Goal: Task Accomplishment & Management: Manage account settings

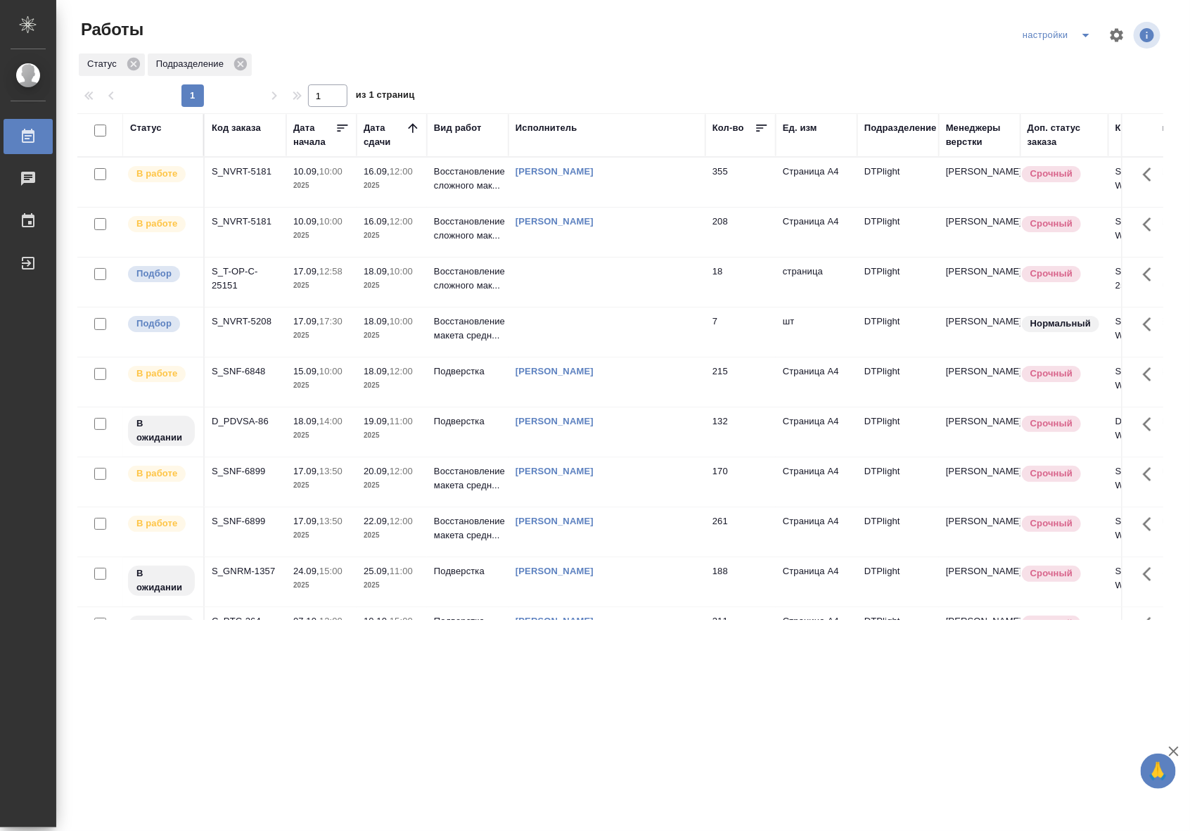
click at [468, 387] on td "Подверстка" at bounding box center [468, 381] width 82 height 49
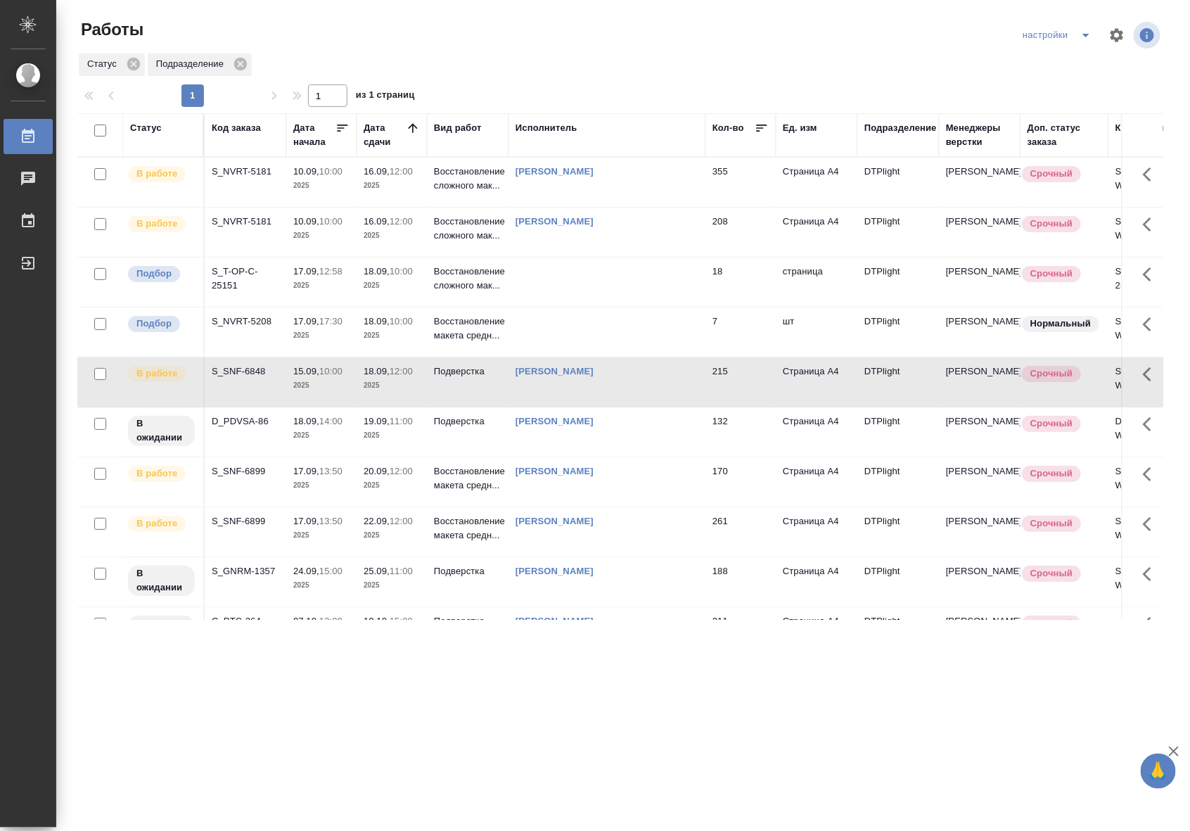
scroll to position [103, 0]
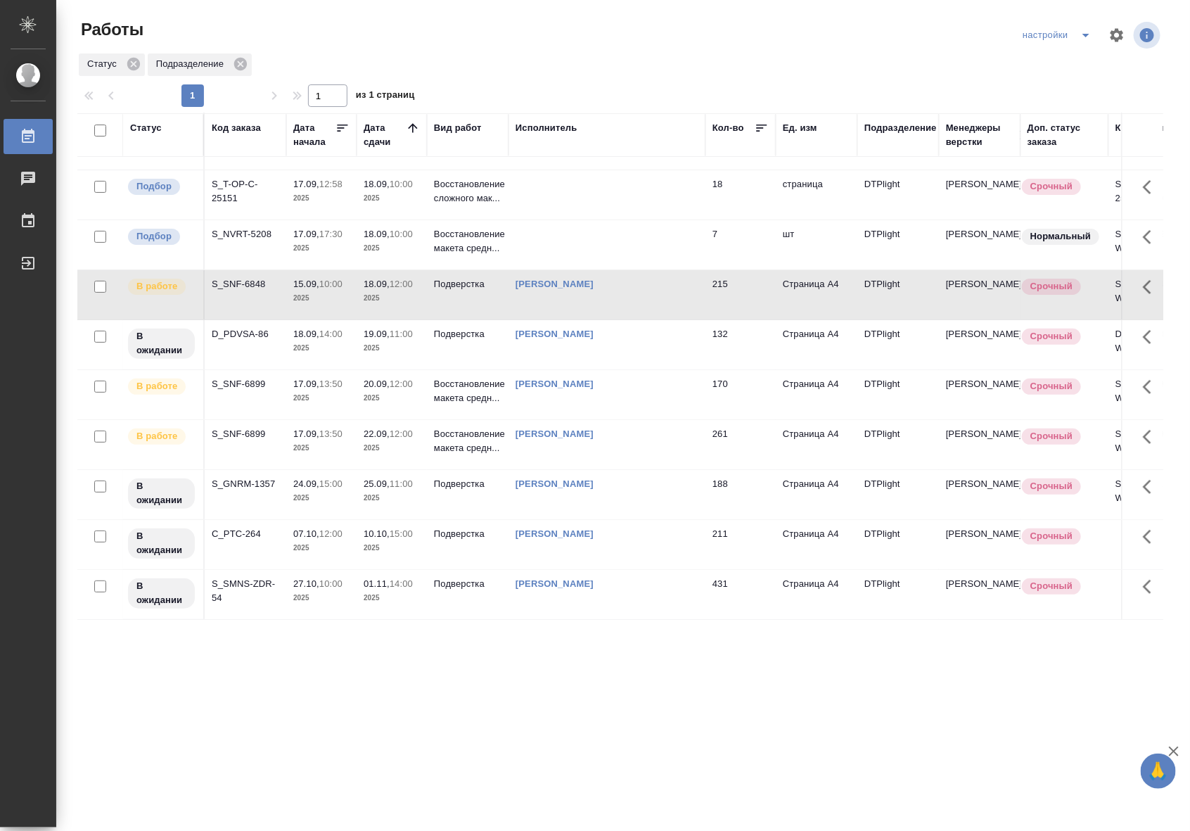
click at [452, 290] on td "Подверстка" at bounding box center [468, 294] width 82 height 49
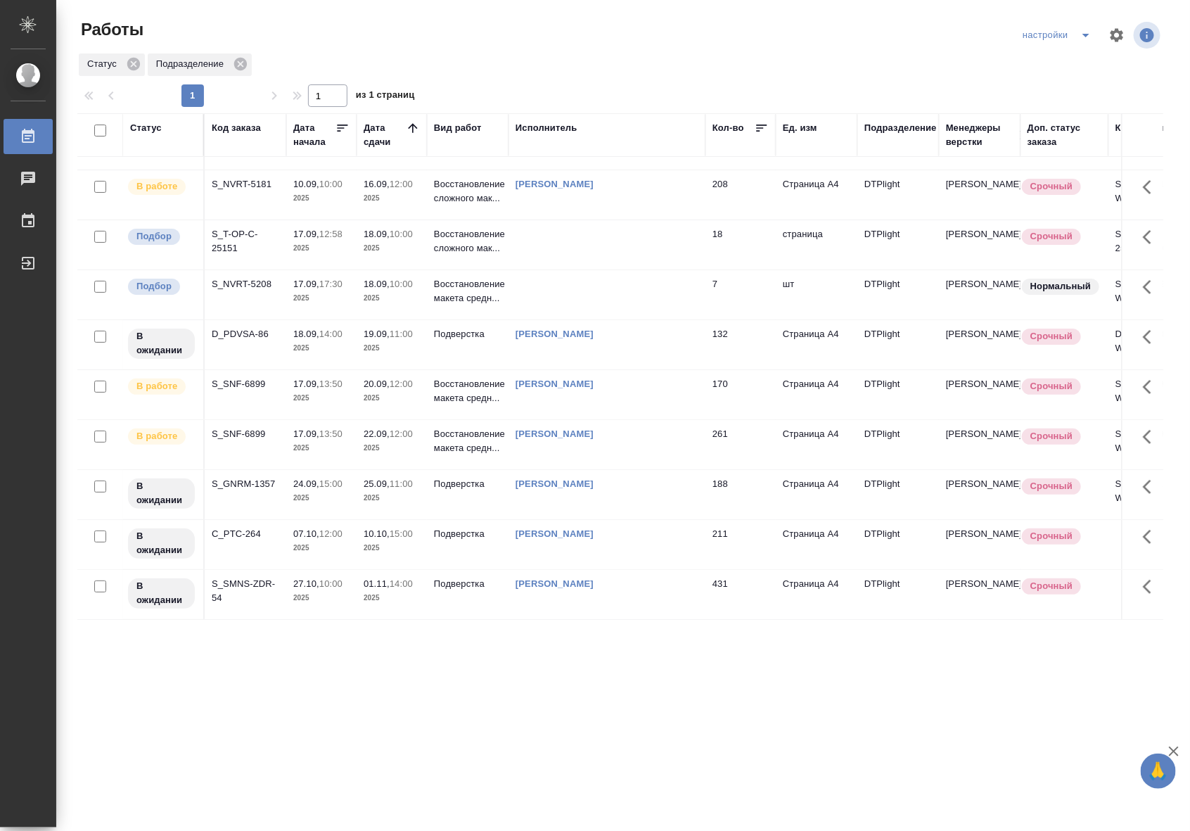
scroll to position [0, 0]
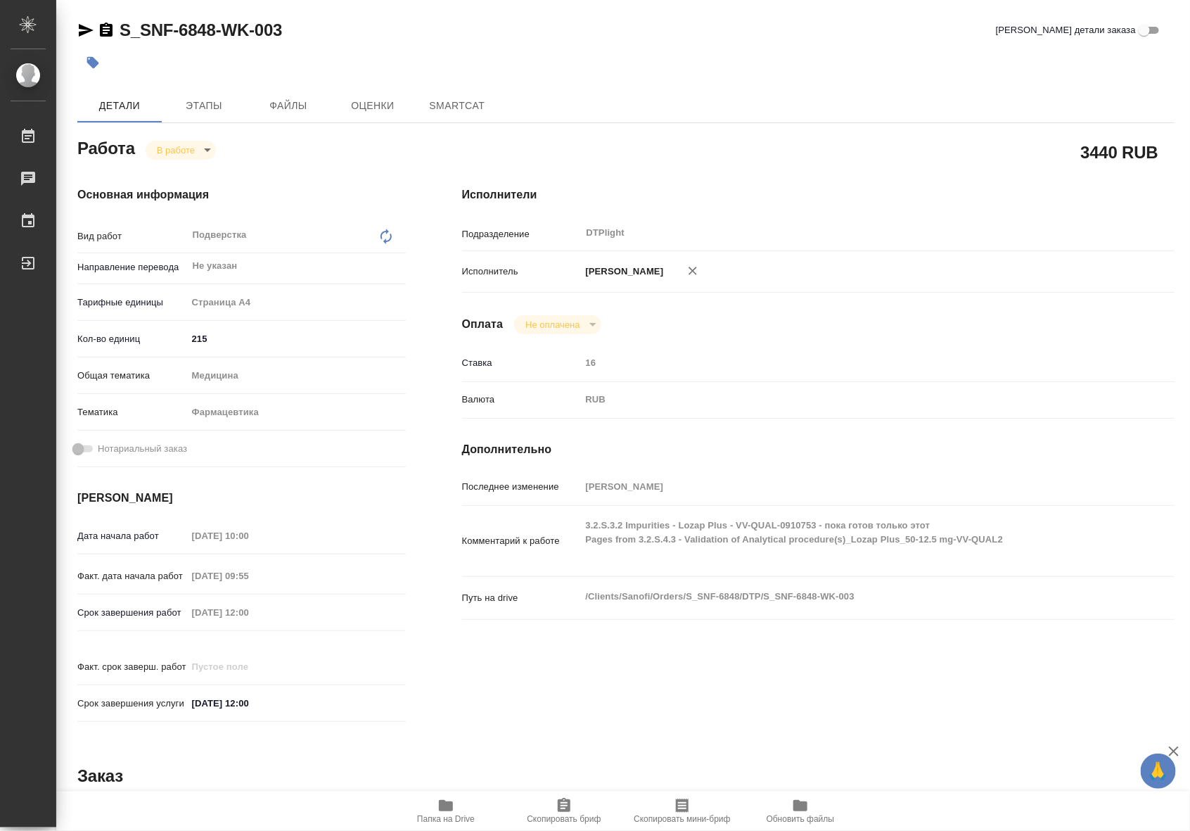
type textarea "x"
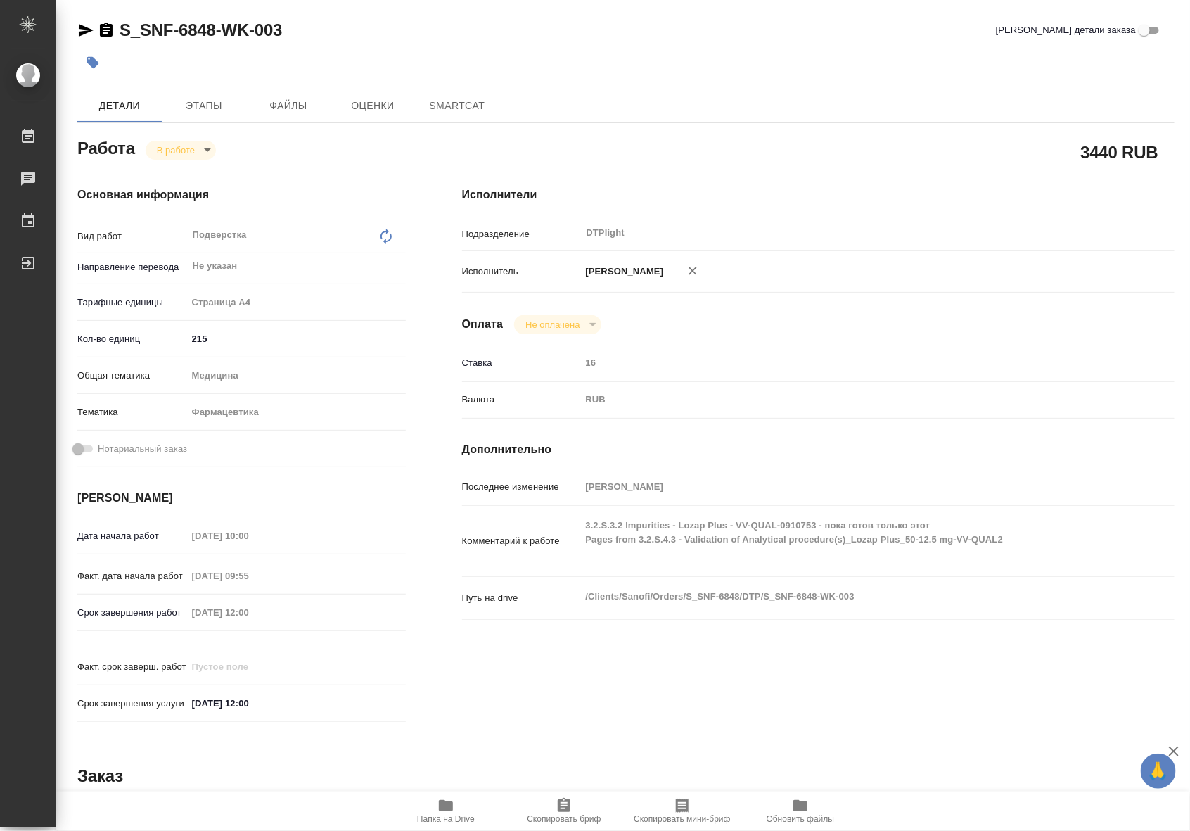
type textarea "x"
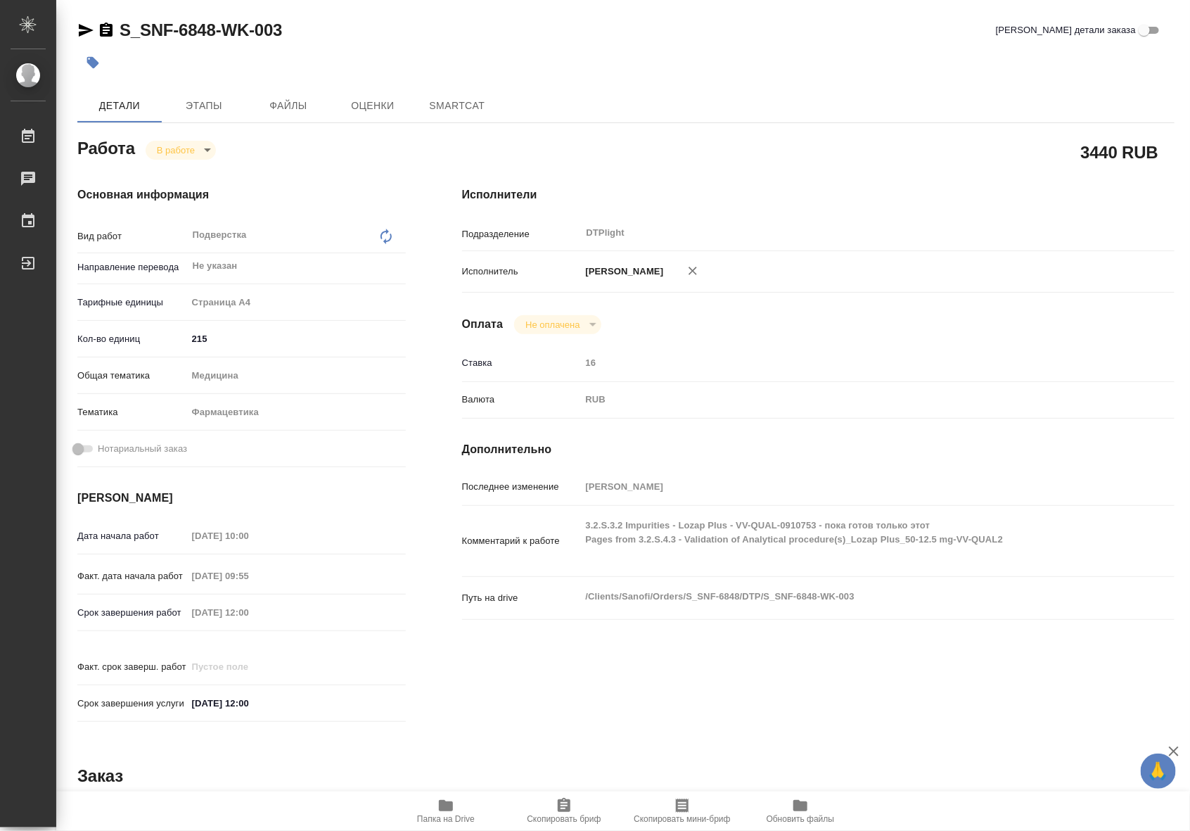
type textarea "x"
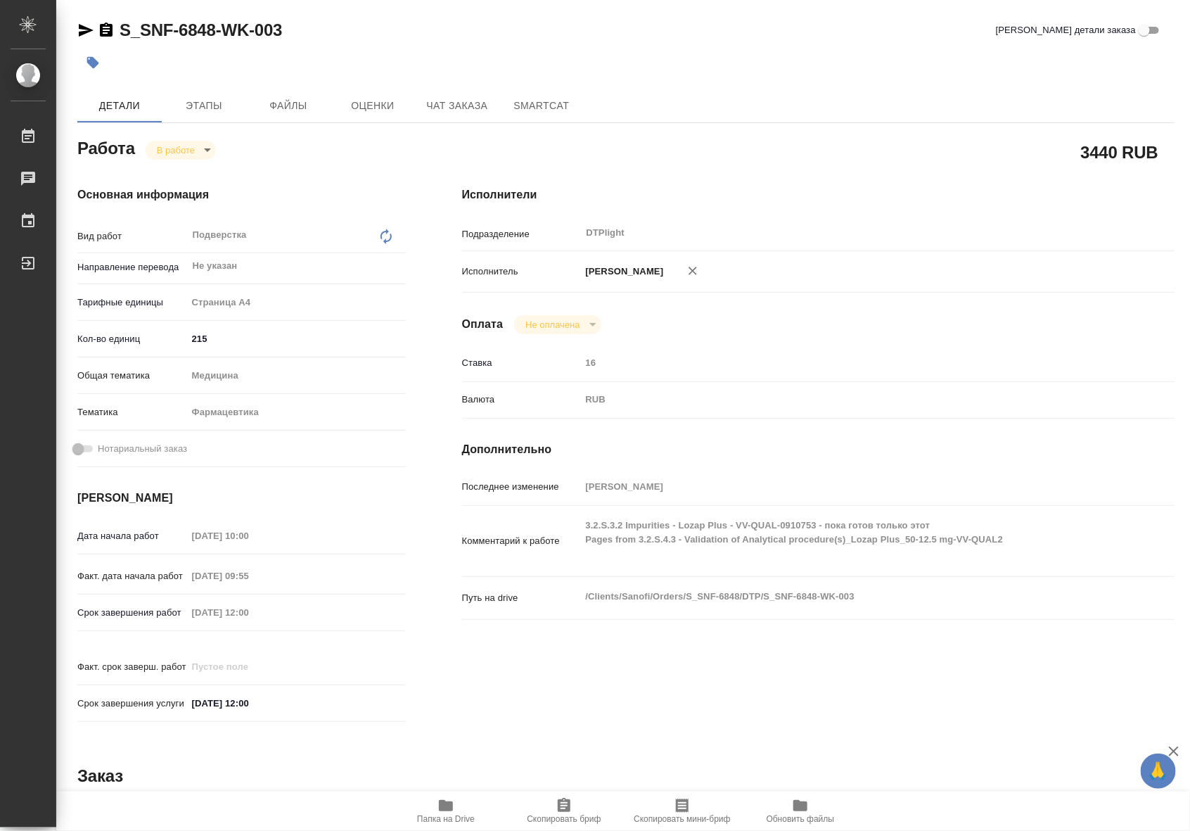
type textarea "x"
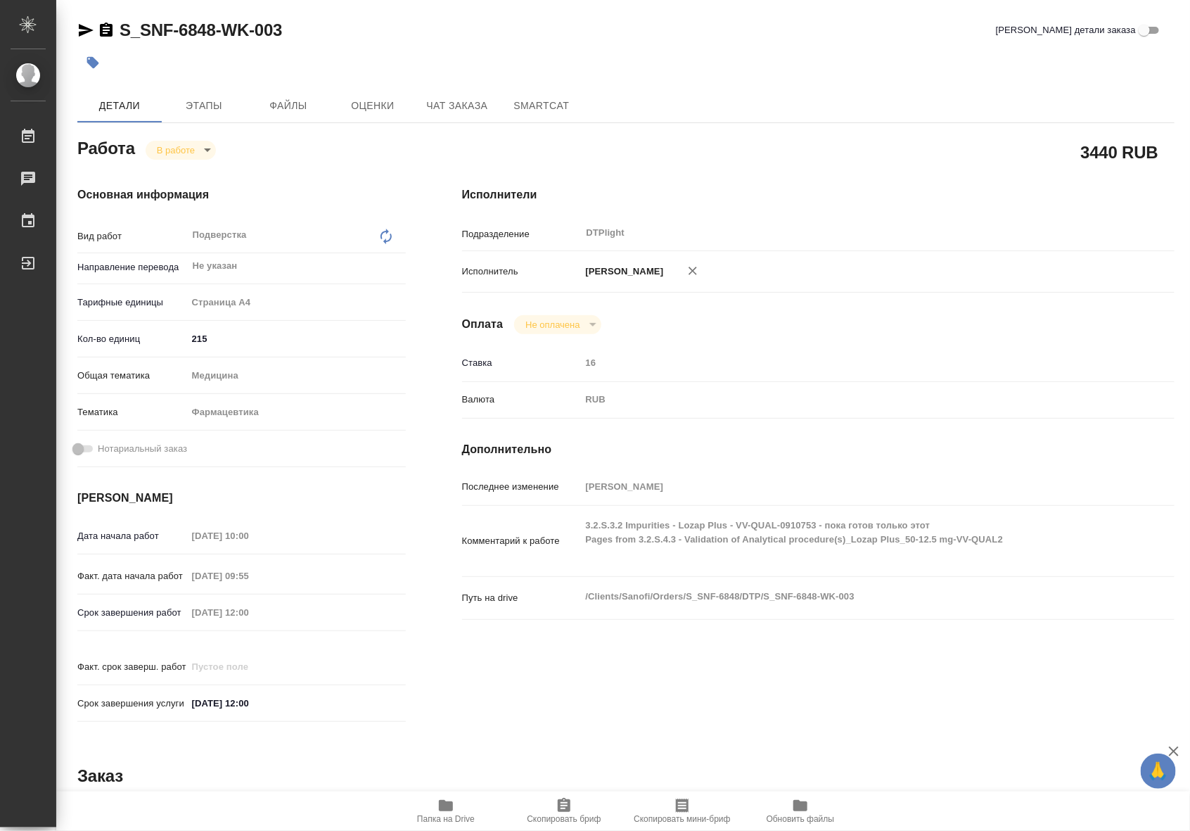
type textarea "x"
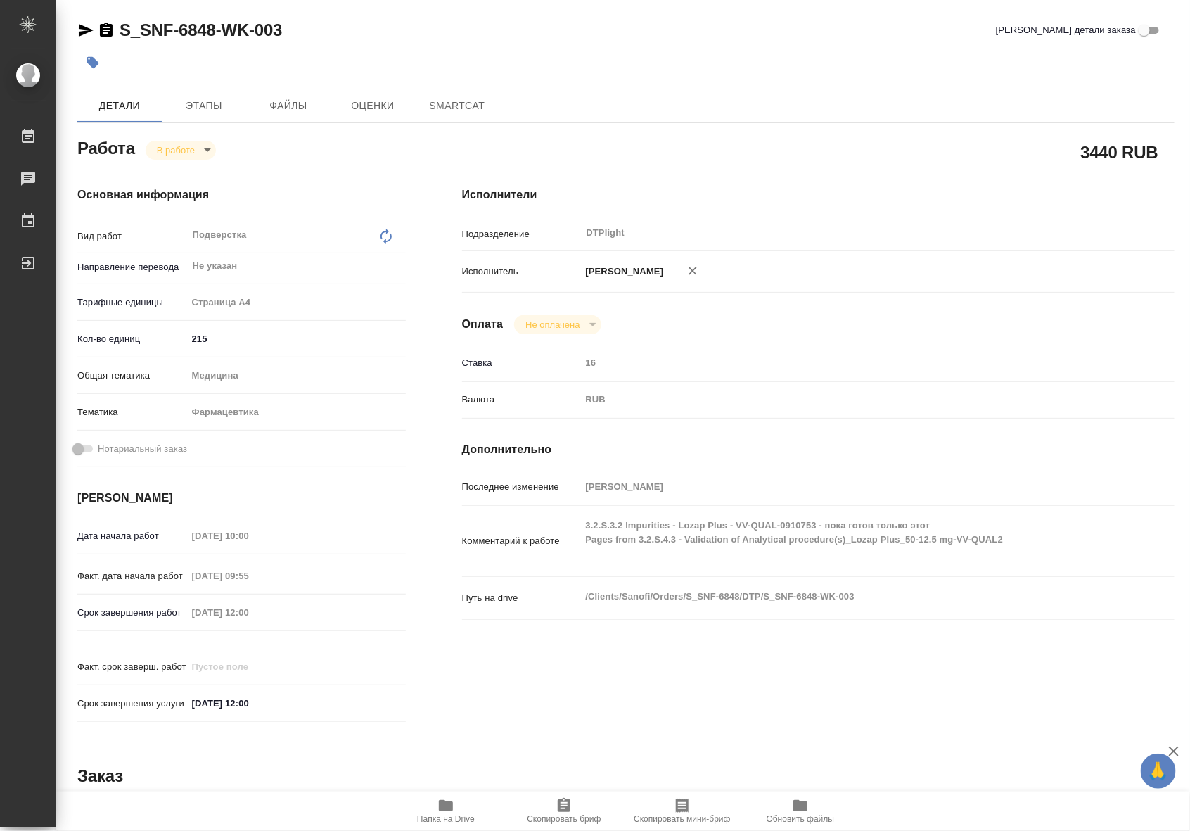
type textarea "x"
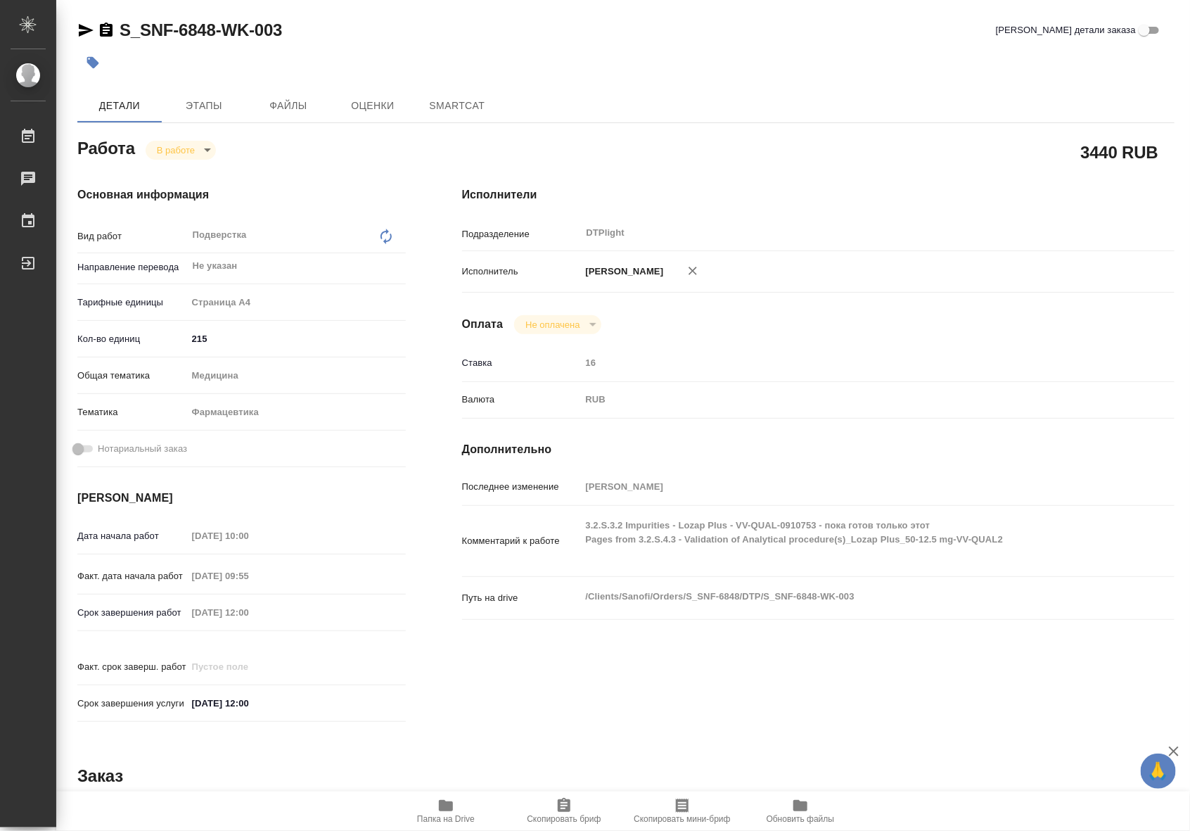
type textarea "x"
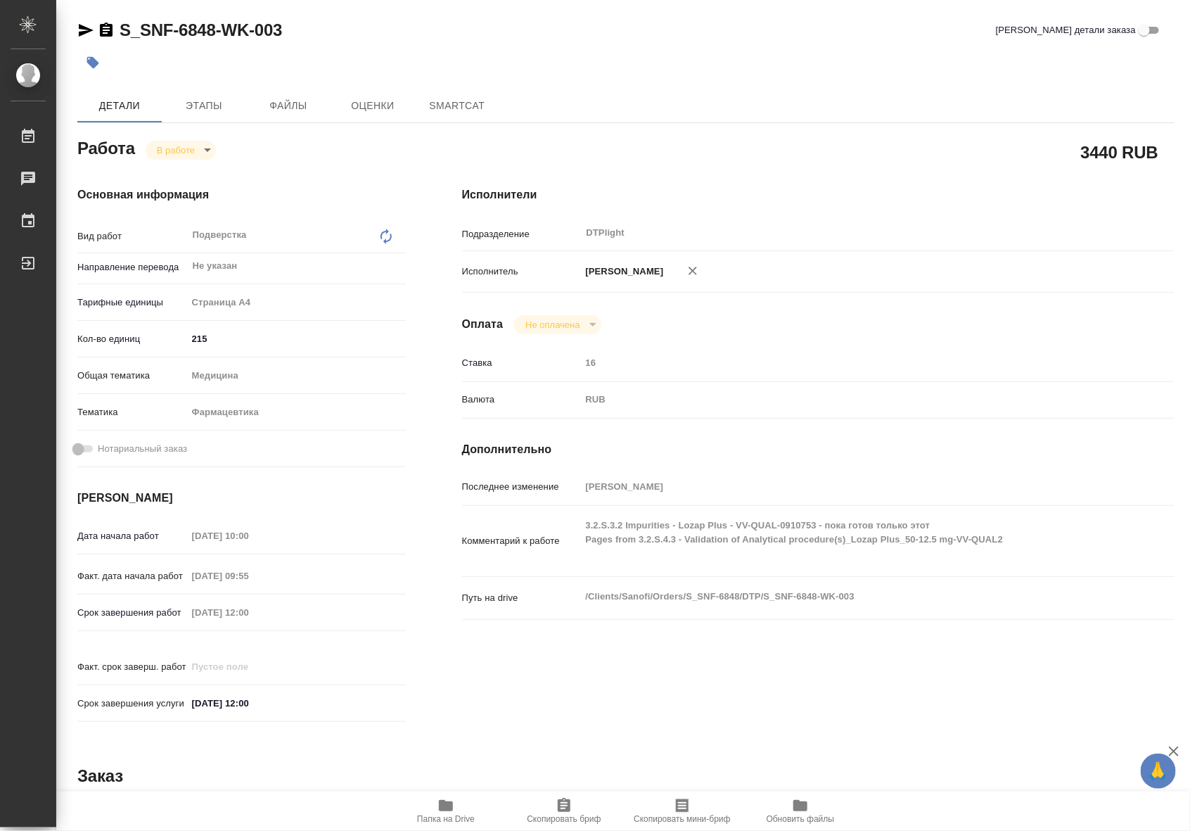
type textarea "x"
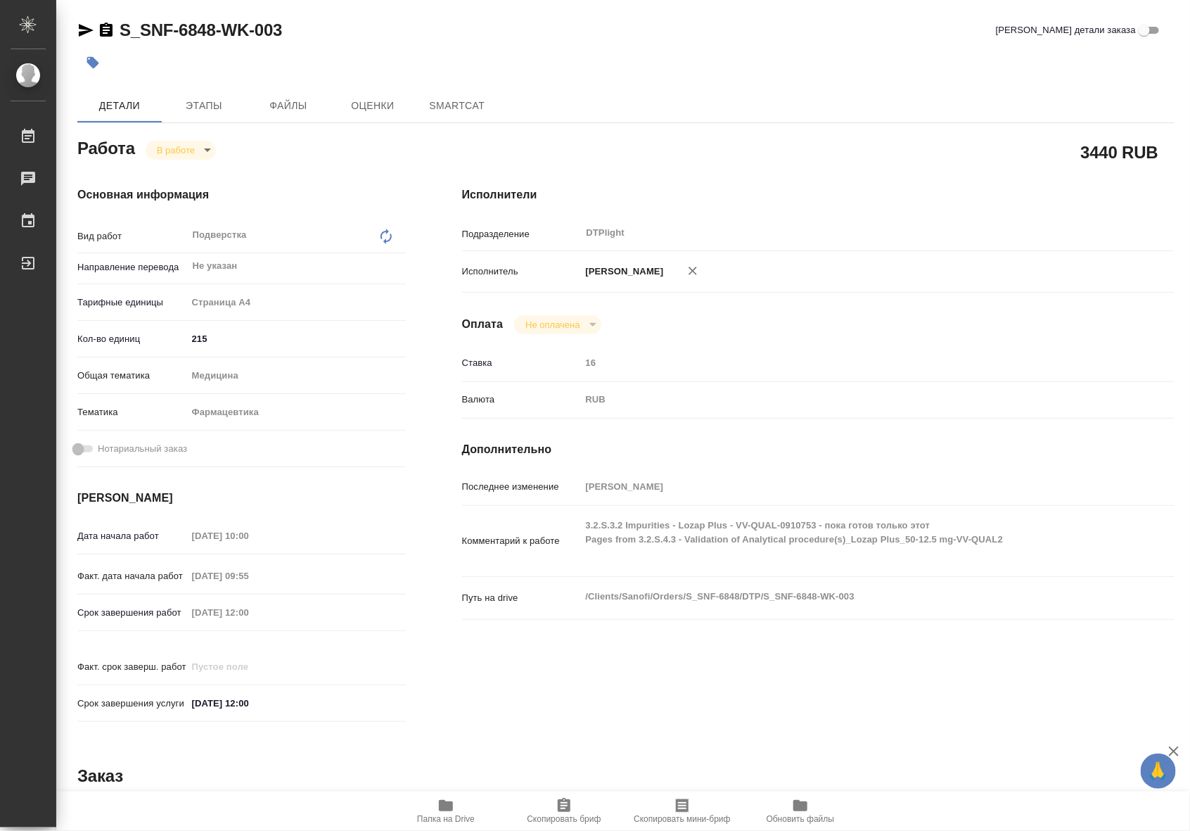
type textarea "x"
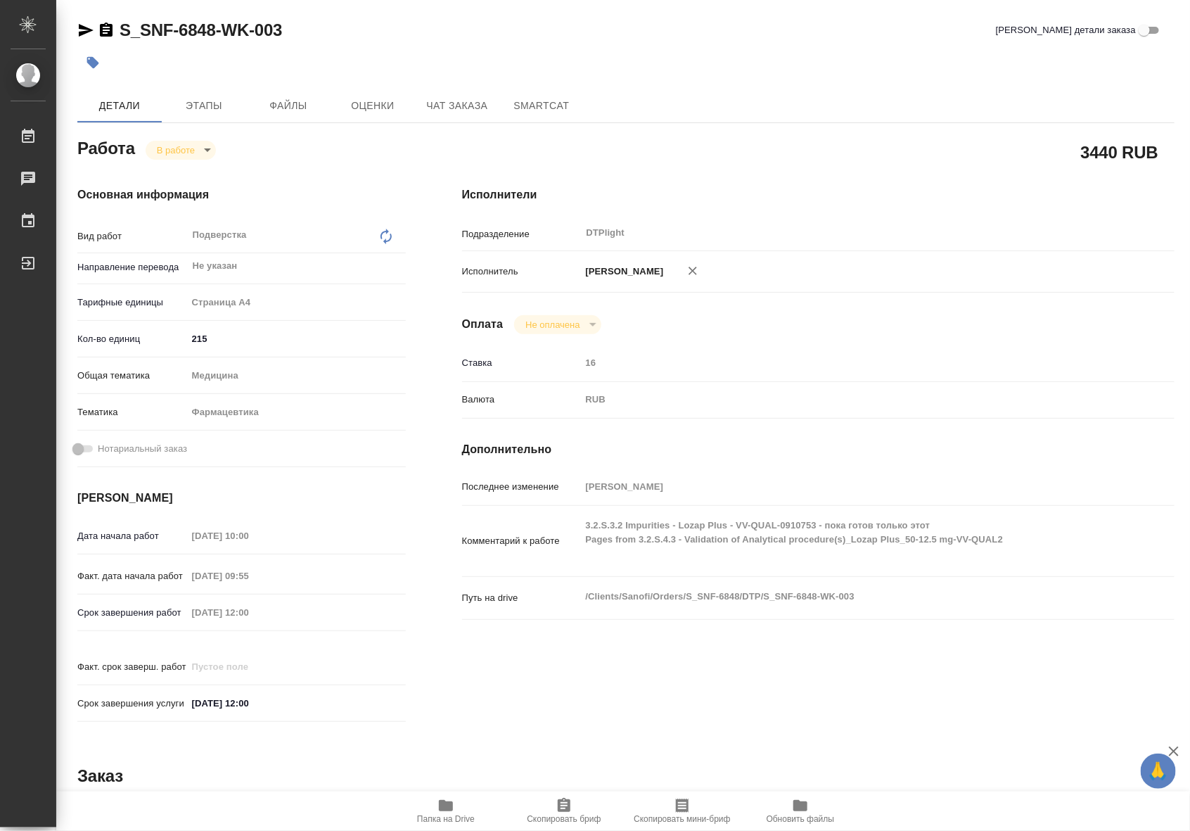
type textarea "x"
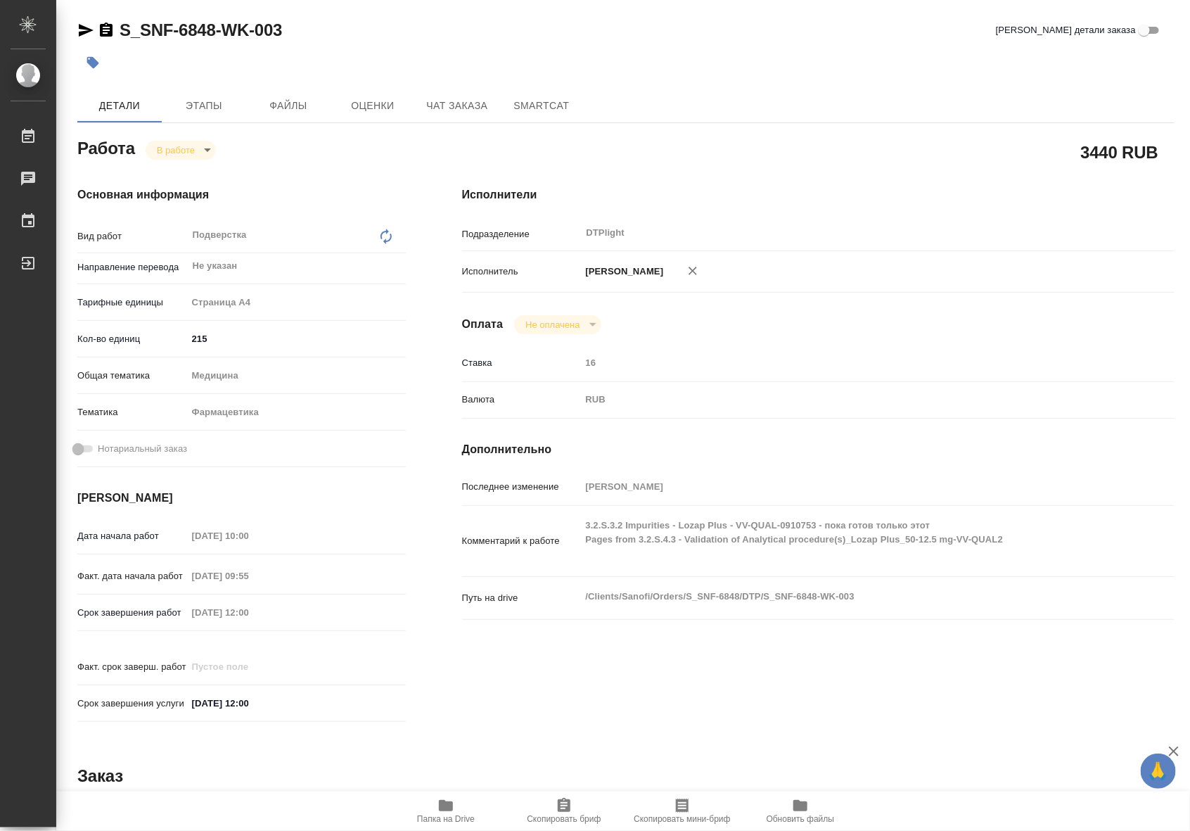
type textarea "x"
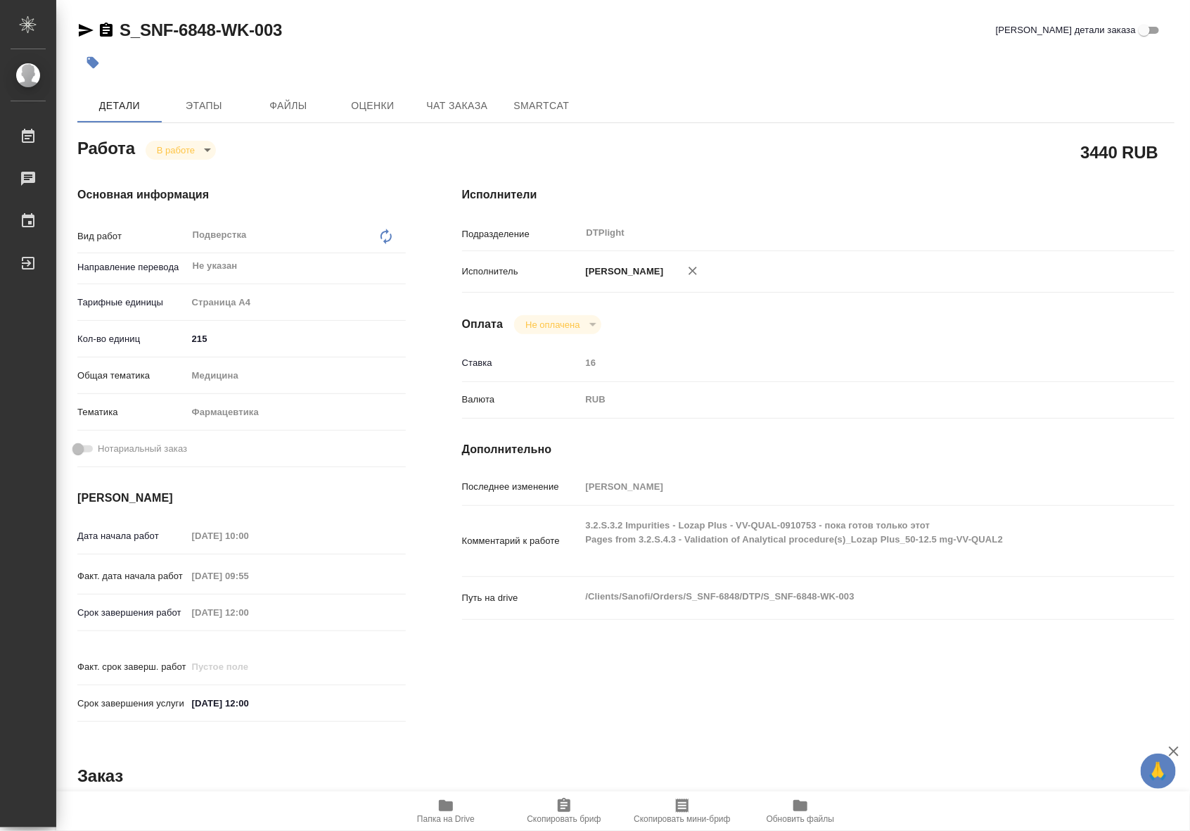
drag, startPoint x: 811, startPoint y: 587, endPoint x: 755, endPoint y: 625, distance: 67.5
click at [811, 582] on div "Комментарий к работе 3.2.S.3.2 Impurities - Lozap Plus - VV-QUAL-0910753 - пока…" at bounding box center [818, 546] width 712 height 71
click at [430, 807] on span "Папка на Drive" at bounding box center [445, 810] width 101 height 27
click at [188, 151] on body "🙏 .cls-1 fill:#fff; AWATERA Riianova Anna Работы 0 Чаты График Выйти S_SNF-6848…" at bounding box center [595, 415] width 1190 height 831
click at [185, 176] on button "Выполнен" at bounding box center [182, 173] width 51 height 15
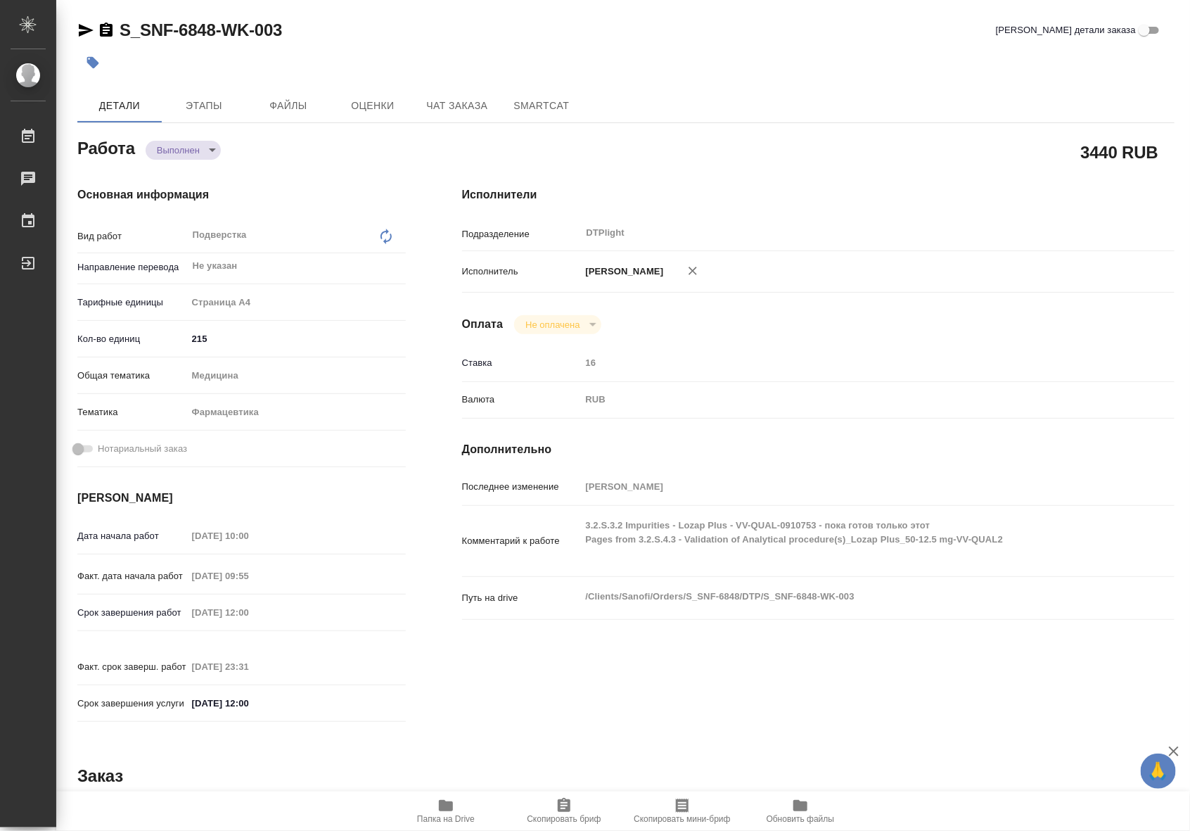
type textarea "x"
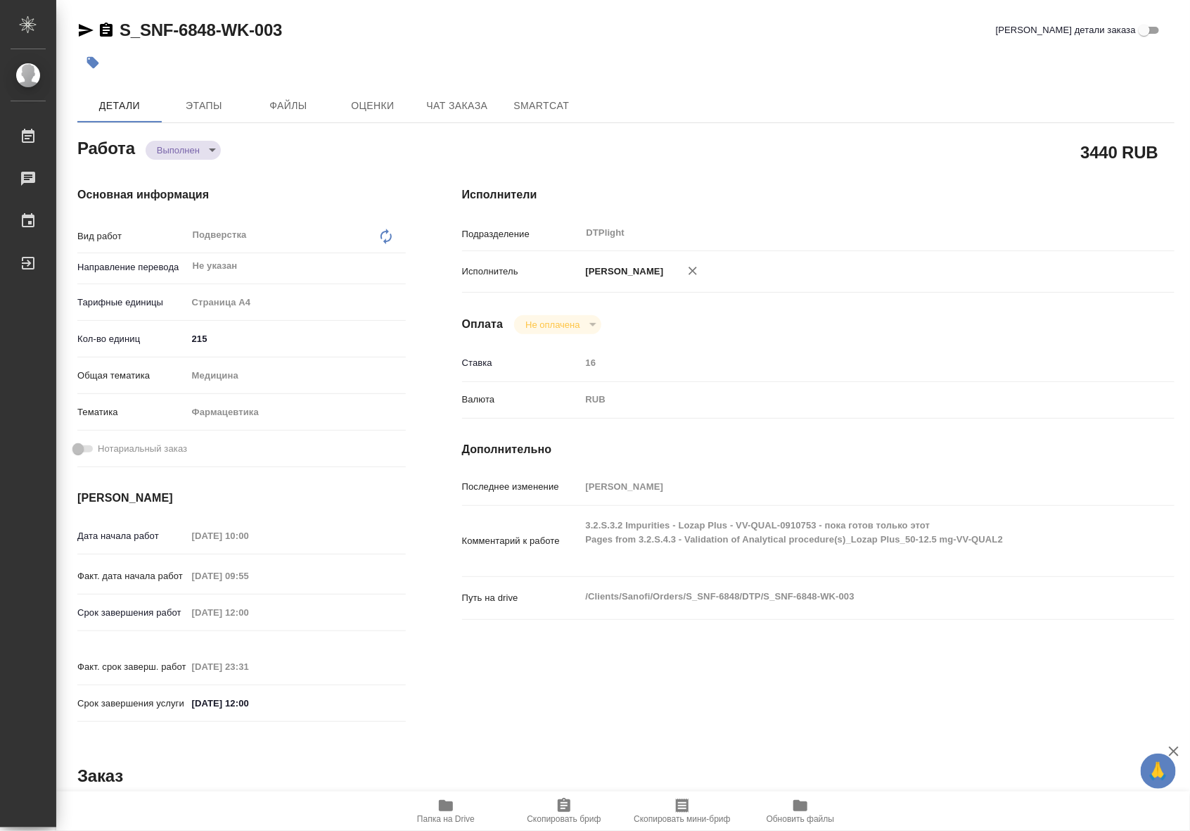
type textarea "x"
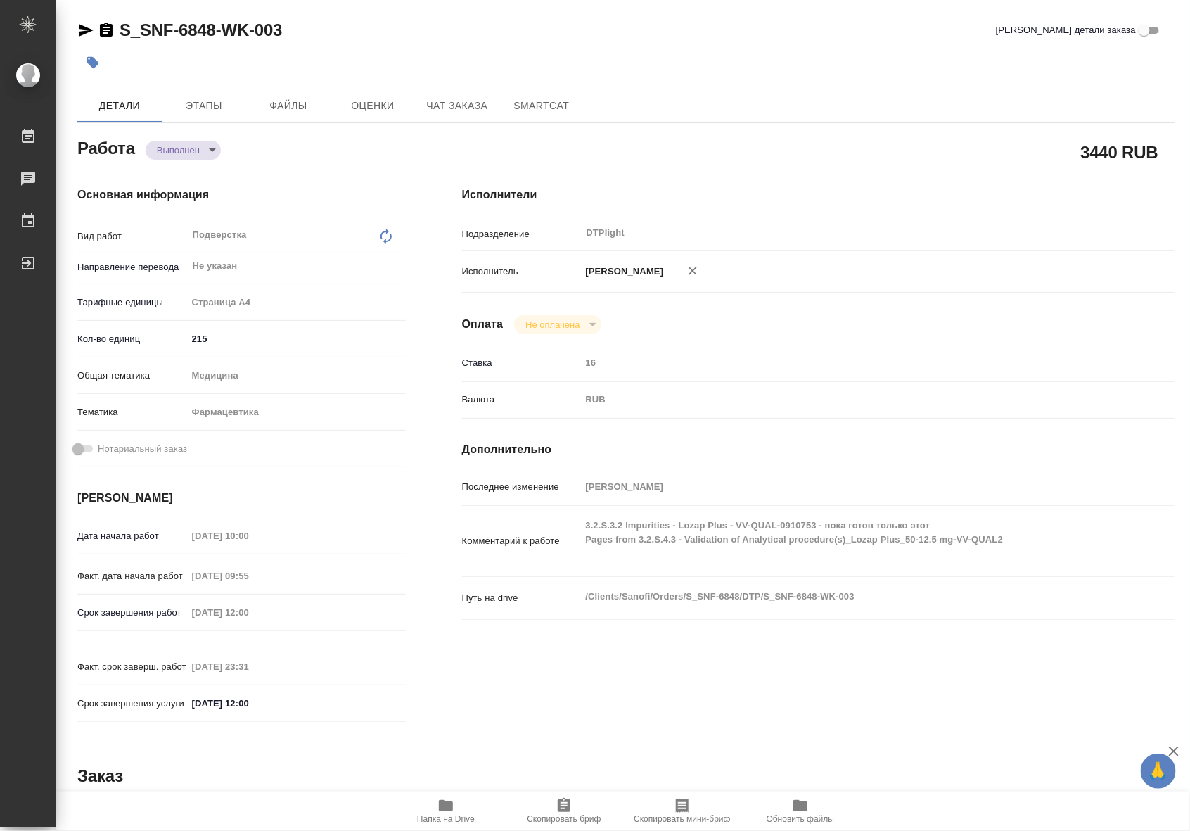
type textarea "x"
